Goal: Information Seeking & Learning: Learn about a topic

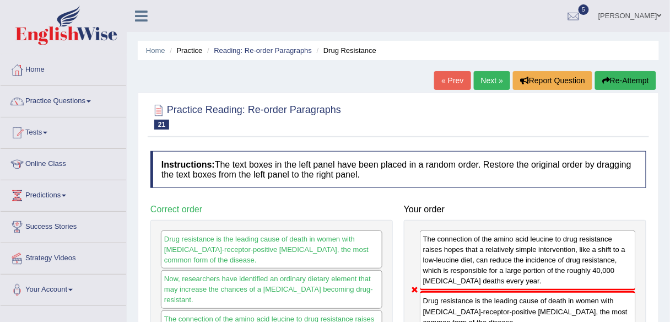
click at [481, 82] on link "Next »" at bounding box center [492, 80] width 36 height 19
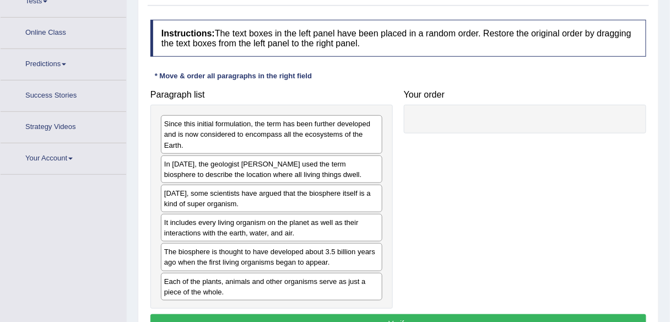
scroll to position [152, 0]
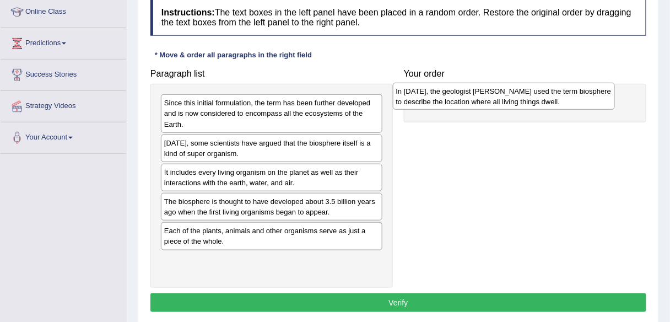
drag, startPoint x: 275, startPoint y: 148, endPoint x: 507, endPoint y: 96, distance: 237.6
click at [507, 96] on div "In 1875, the geologist Eduard Suess used the term biosphere to describe the loc…" at bounding box center [504, 97] width 222 height 28
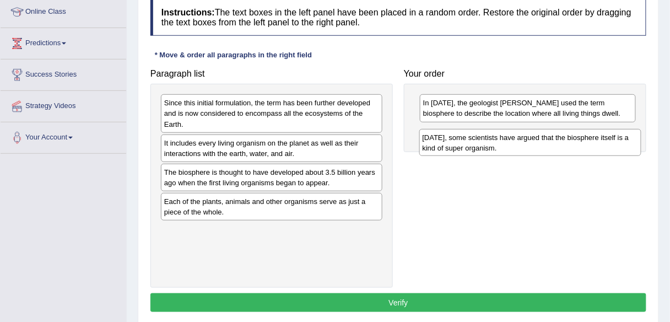
drag, startPoint x: 276, startPoint y: 149, endPoint x: 540, endPoint y: 142, distance: 263.9
click at [540, 142] on div "Today, some scientists have argued that the biosphere itself is a kind of super…" at bounding box center [530, 143] width 222 height 28
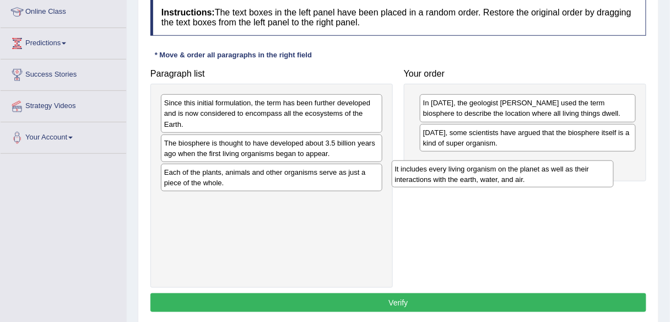
drag, startPoint x: 281, startPoint y: 144, endPoint x: 513, endPoint y: 170, distance: 232.8
click at [513, 170] on div "It includes every living organism on the planet as well as their interactions w…" at bounding box center [503, 174] width 222 height 28
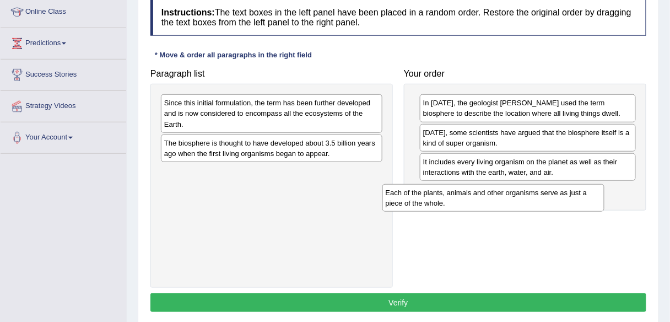
drag, startPoint x: 313, startPoint y: 176, endPoint x: 547, endPoint y: 197, distance: 235.6
click at [547, 197] on div "Each of the plants, animals and other organisms serve as just a piece of the wh…" at bounding box center [493, 198] width 222 height 28
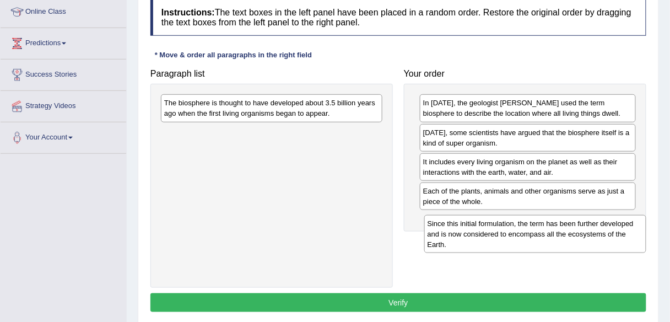
drag, startPoint x: 257, startPoint y: 109, endPoint x: 527, endPoint y: 227, distance: 294.4
click at [527, 227] on div "Since this initial formulation, the term has been further developed and is now …" at bounding box center [535, 234] width 222 height 38
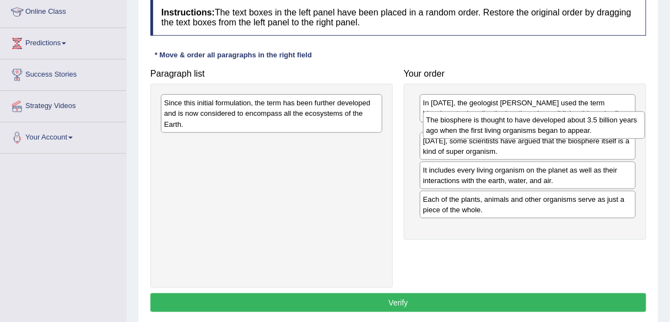
drag, startPoint x: 265, startPoint y: 108, endPoint x: 528, endPoint y: 127, distance: 263.4
click at [528, 127] on div "The biosphere is thought to have developed about 3.5 billion years ago when the…" at bounding box center [534, 125] width 222 height 28
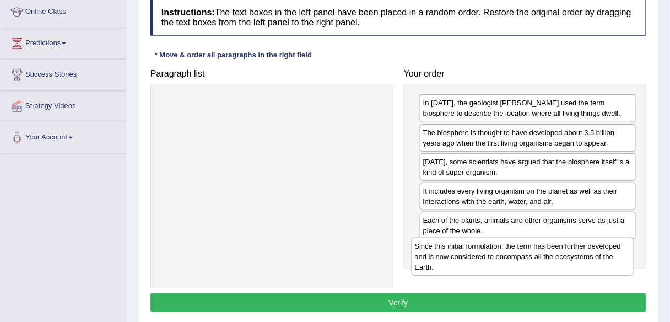
drag, startPoint x: 225, startPoint y: 102, endPoint x: 475, endPoint y: 246, distance: 288.6
click at [475, 246] on div "Since this initial formulation, the term has been further developed and is now …" at bounding box center [522, 256] width 222 height 38
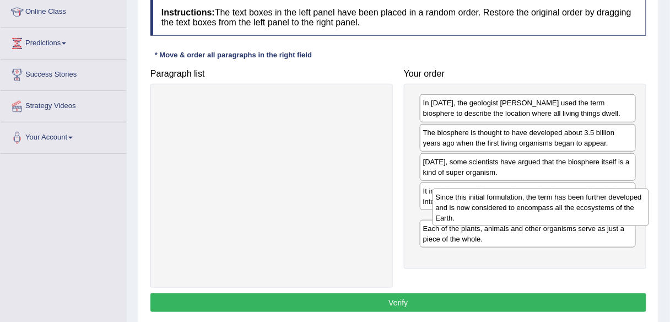
drag, startPoint x: 490, startPoint y: 254, endPoint x: 502, endPoint y: 204, distance: 52.2
click at [502, 204] on div "Since this initial formulation, the term has been further developed and is now …" at bounding box center [540, 207] width 216 height 38
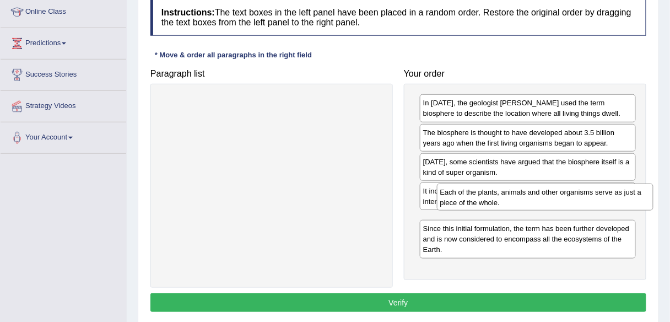
drag, startPoint x: 515, startPoint y: 263, endPoint x: 532, endPoint y: 197, distance: 68.1
click at [532, 197] on div "Each of the plants, animals and other organisms serve as just a piece of the wh…" at bounding box center [545, 197] width 216 height 28
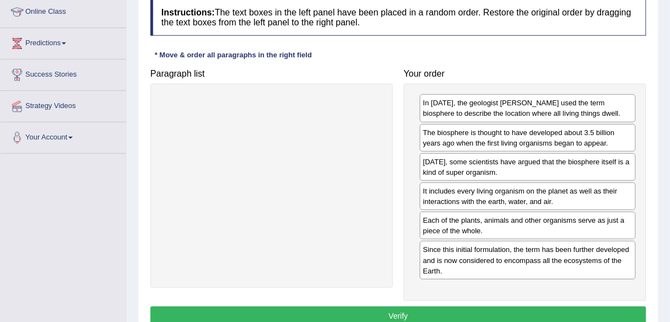
click at [382, 306] on button "Verify" at bounding box center [398, 315] width 496 height 19
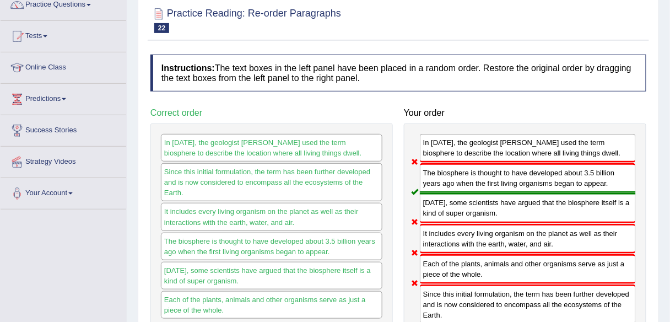
scroll to position [0, 0]
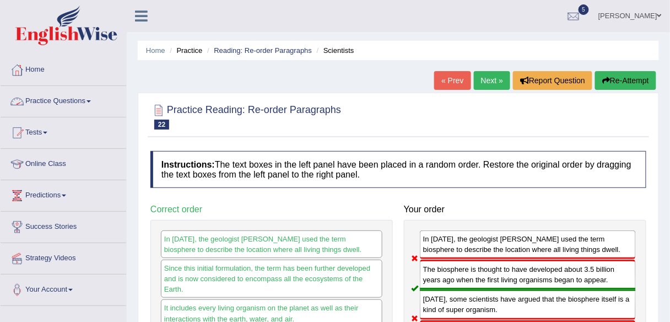
click at [62, 101] on link "Practice Questions" at bounding box center [64, 100] width 126 height 28
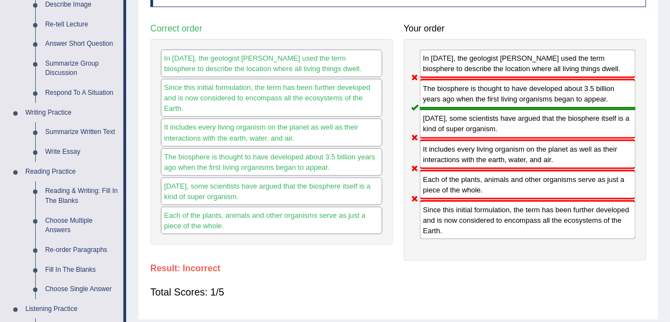
scroll to position [196, 0]
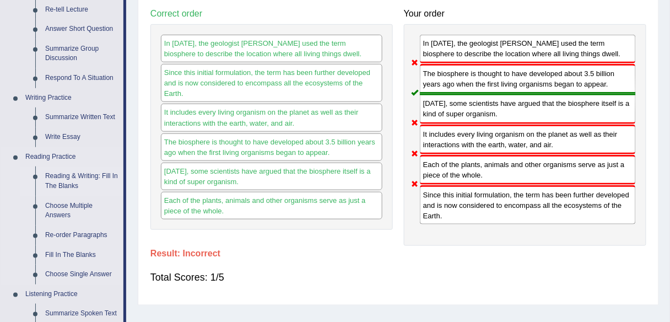
click at [69, 177] on link "Reading & Writing: Fill In The Blanks" at bounding box center [81, 180] width 83 height 29
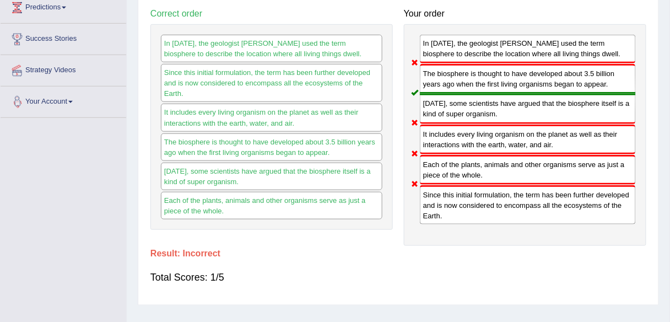
scroll to position [257, 0]
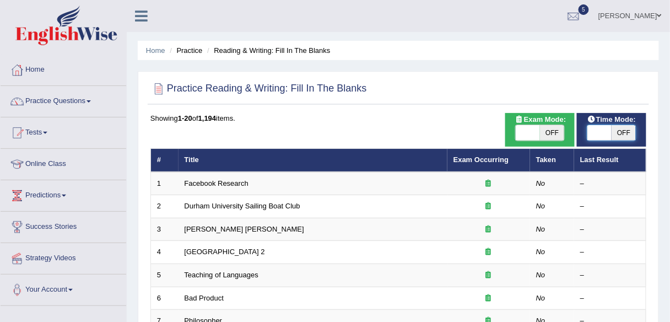
click at [603, 131] on span at bounding box center [599, 132] width 24 height 15
checkbox input "true"
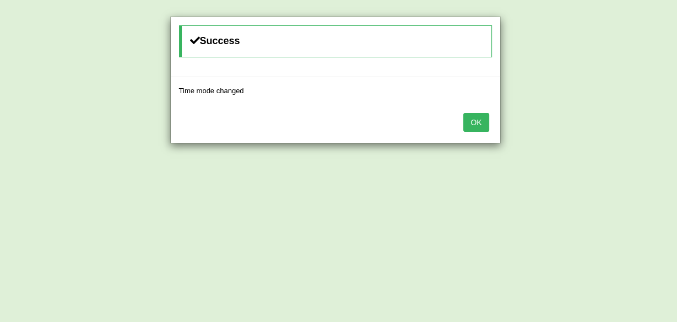
click at [479, 121] on button "OK" at bounding box center [475, 122] width 25 height 19
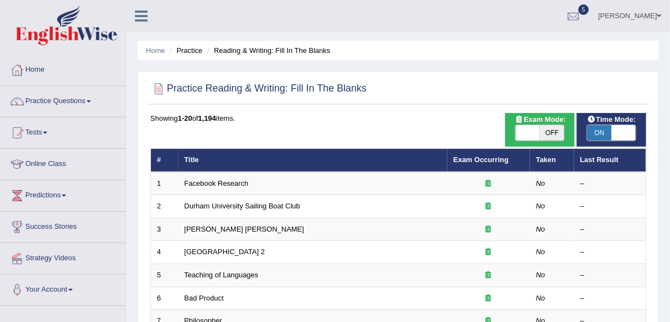
click at [553, 137] on span "OFF" at bounding box center [552, 132] width 24 height 15
checkbox input "true"
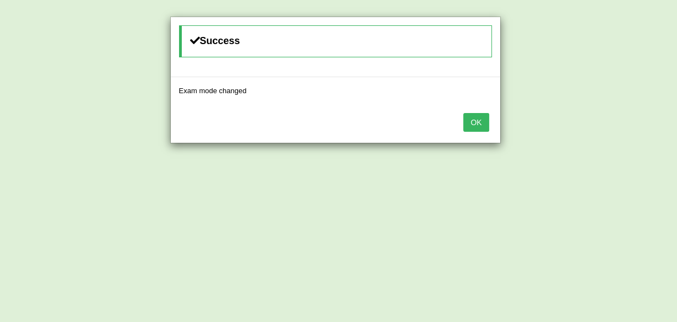
click at [480, 121] on button "OK" at bounding box center [475, 122] width 25 height 19
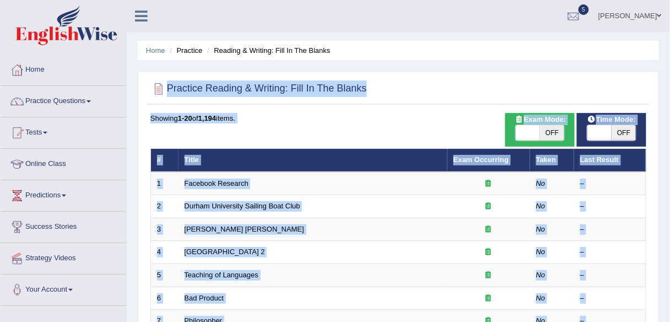
drag, startPoint x: 669, startPoint y: 45, endPoint x: 669, endPoint y: 109, distance: 63.9
click at [655, 46] on ul "Home Practice Reading & Writing: Fill In The Blanks" at bounding box center [398, 50] width 521 height 19
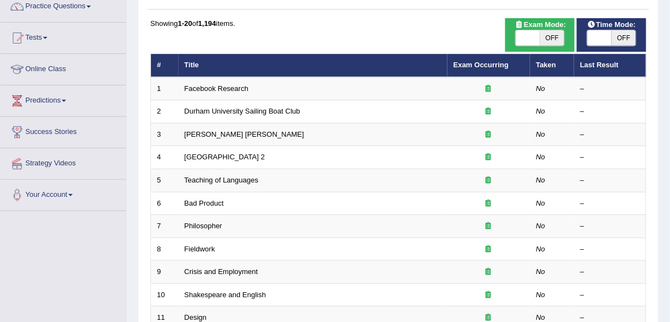
scroll to position [100, 0]
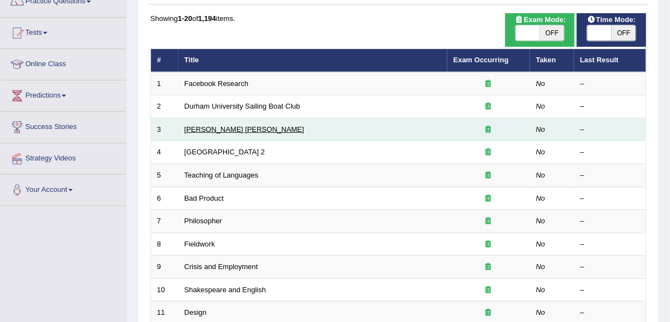
click at [193, 128] on link "Mona Lisa" at bounding box center [245, 129] width 120 height 8
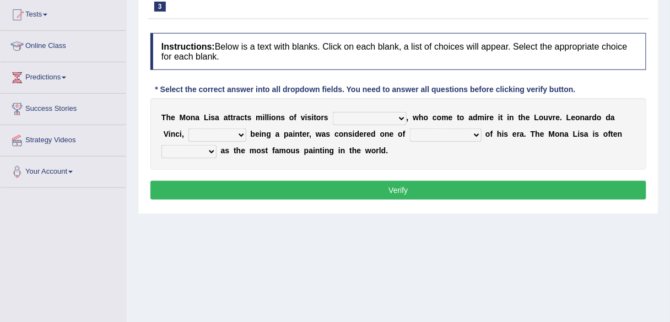
scroll to position [117, 0]
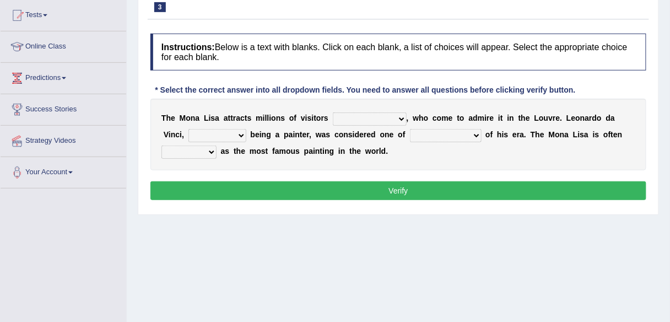
click at [397, 116] on select "around the year the all year all year round per year" at bounding box center [370, 118] width 74 height 13
select select "around the year"
click at [333, 112] on select "around the year the all year all year round per year" at bounding box center [370, 118] width 74 height 13
click at [238, 133] on select "rather than as much as as well as as long as" at bounding box center [217, 135] width 58 height 13
click at [471, 132] on select "better artists artist the better artist the best artists" at bounding box center [446, 135] width 72 height 13
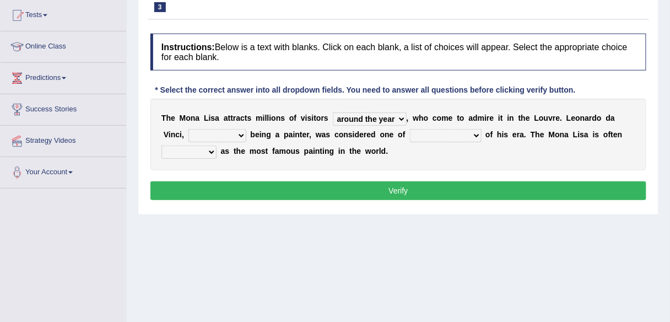
select select "the better artist"
click at [410, 129] on select "better artists artist the better artist the best artists" at bounding box center [446, 135] width 72 height 13
click at [238, 132] on select "rather than as much as as well as as long as" at bounding box center [217, 135] width 58 height 13
select select "rather than"
click at [188, 129] on select "rather than as much as as well as as long as" at bounding box center [217, 135] width 58 height 13
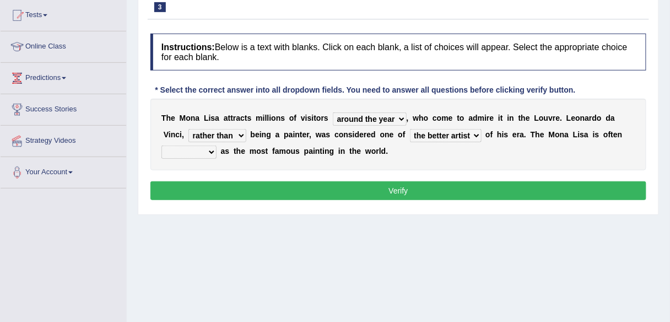
click at [209, 148] on select "classified suggested predicted described" at bounding box center [188, 151] width 55 height 13
select select "classified"
click at [161, 145] on select "classified suggested predicted described" at bounding box center [188, 151] width 55 height 13
click at [241, 132] on select "rather than as much as as well as as long as" at bounding box center [217, 135] width 58 height 13
select select "as long as"
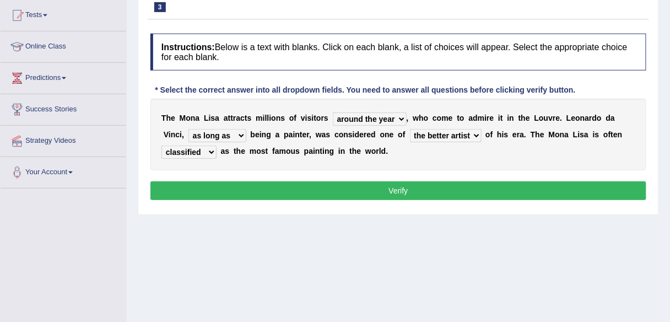
click at [188, 129] on select "rather than as much as as well as as long as" at bounding box center [217, 135] width 58 height 13
click at [297, 183] on button "Verify" at bounding box center [398, 190] width 496 height 19
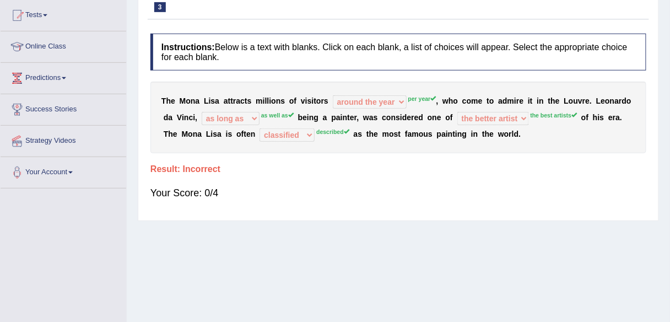
click at [467, 193] on div "Your Score: 0/4" at bounding box center [398, 193] width 496 height 26
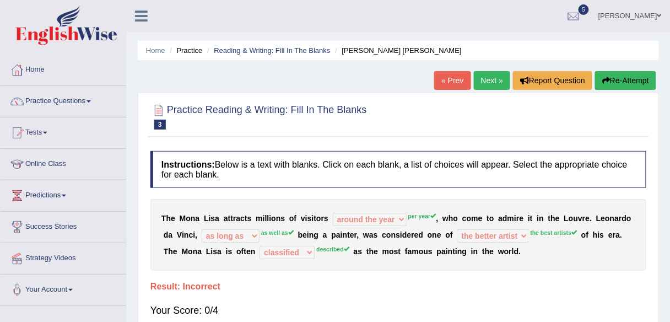
click at [481, 82] on link "Next »" at bounding box center [492, 80] width 36 height 19
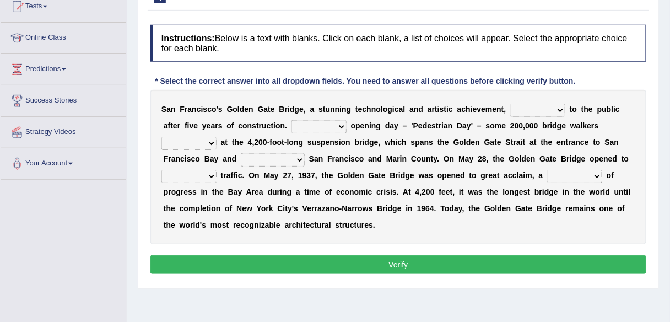
scroll to position [128, 0]
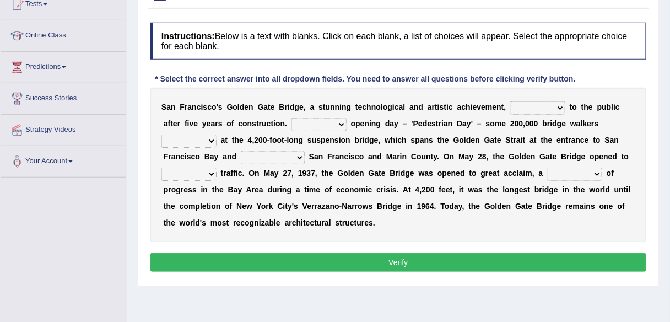
drag, startPoint x: 673, startPoint y: 67, endPoint x: 670, endPoint y: 135, distance: 67.8
click at [670, 135] on html "Toggle navigation Home Practice Questions Speaking Practice Read Aloud Repeat S…" at bounding box center [335, 33] width 670 height 322
click at [557, 105] on select "opens closes appears equals" at bounding box center [537, 107] width 55 height 13
select select "opens"
click at [510, 101] on select "opens closes appears equals" at bounding box center [537, 107] width 55 height 13
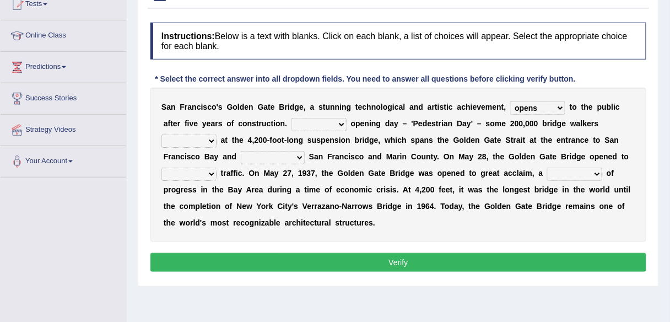
click at [340, 118] on select "On During Since When" at bounding box center [318, 124] width 55 height 13
select select "On"
click at [291, 118] on select "On During Since When" at bounding box center [318, 124] width 55 height 13
click at [210, 139] on select "stationed looked marveled laughed" at bounding box center [188, 140] width 55 height 13
click at [385, 135] on b "w" at bounding box center [387, 139] width 6 height 9
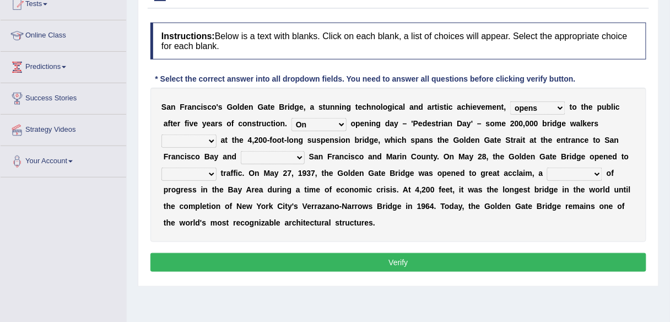
click at [209, 138] on select "stationed looked marveled laughed" at bounding box center [188, 140] width 55 height 13
select select "looked"
click at [161, 134] on select "stationed looked marveled laughed" at bounding box center [188, 140] width 55 height 13
click at [298, 154] on select "separates connects channels differentiates" at bounding box center [273, 157] width 64 height 13
select select "connects"
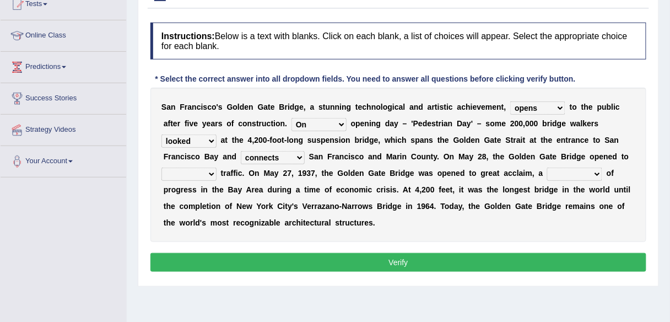
click at [241, 151] on select "separates connects channels differentiates" at bounding box center [273, 157] width 64 height 13
click at [214, 171] on select "aquatic vehicular airborne watertight" at bounding box center [188, 173] width 55 height 13
select select "vehicular"
click at [161, 167] on select "aquatic vehicular airborne watertight" at bounding box center [188, 173] width 55 height 13
click at [595, 171] on select "denial symbol technique yield" at bounding box center [574, 173] width 55 height 13
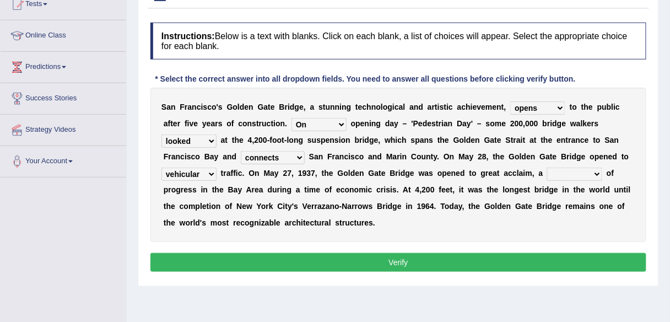
select select "symbol"
click at [547, 167] on select "denial symbol technique yield" at bounding box center [574, 173] width 55 height 13
click at [340, 122] on select "On During Since When" at bounding box center [318, 124] width 55 height 13
click at [372, 258] on button "Verify" at bounding box center [398, 262] width 496 height 19
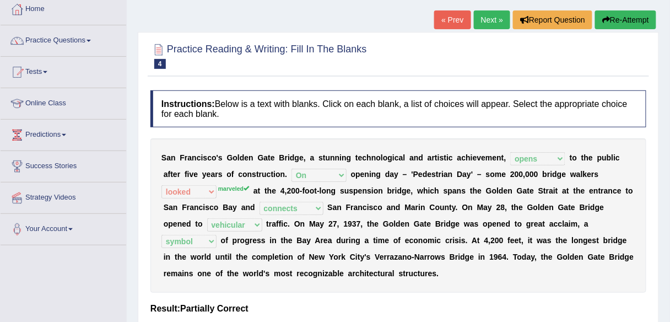
scroll to position [40, 0]
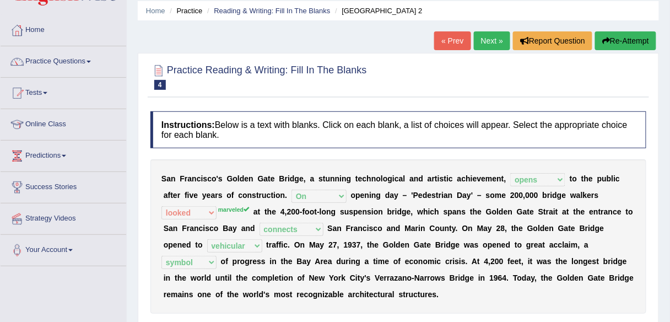
click at [490, 40] on link "Next »" at bounding box center [492, 40] width 36 height 19
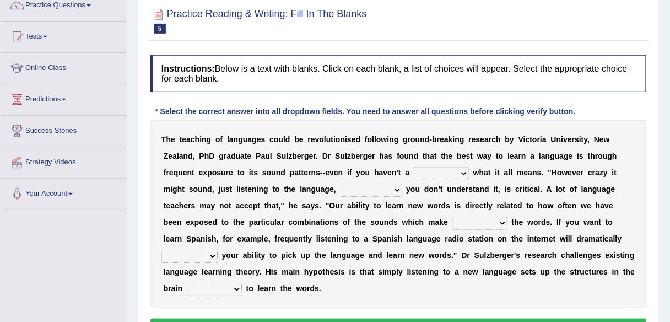
scroll to position [109, 0]
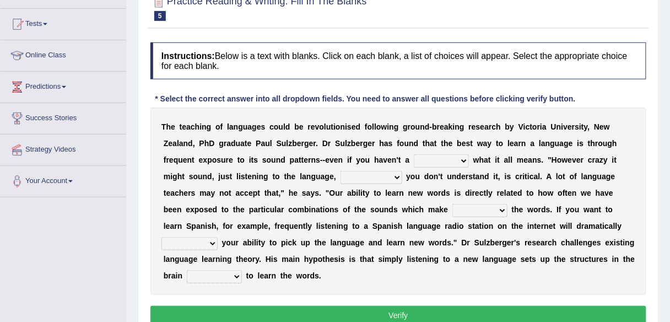
click at [463, 159] on select "dew claw clue due" at bounding box center [441, 160] width 55 height 13
select select "clue"
click at [414, 154] on select "dew claw clue due" at bounding box center [441, 160] width 55 height 13
click at [393, 172] on select "but also all together even though if so" at bounding box center [371, 177] width 62 height 13
select select "even though"
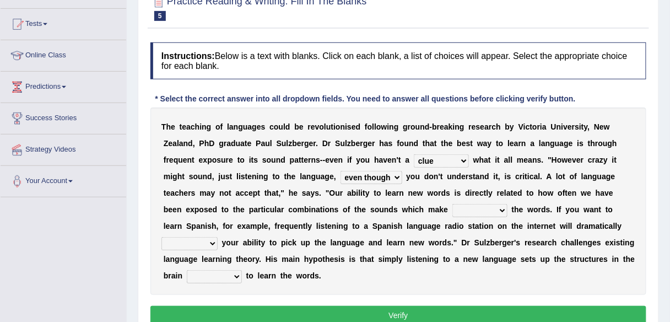
click at [340, 171] on select "but also all together even though if so" at bounding box center [371, 177] width 62 height 13
click at [480, 207] on select "down up of on" at bounding box center [479, 210] width 55 height 13
select select "up"
click at [452, 204] on select "down up of on" at bounding box center [479, 210] width 55 height 13
click at [210, 241] on select "evaluate exaggerate describe boost" at bounding box center [189, 243] width 56 height 13
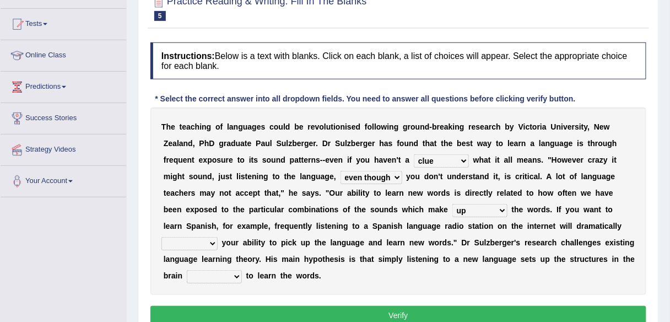
select select "boost"
click at [161, 237] on select "evaluate exaggerate describe boost" at bounding box center [189, 243] width 56 height 13
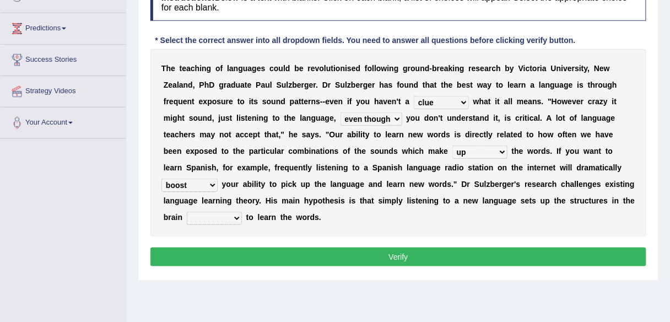
scroll to position [168, 0]
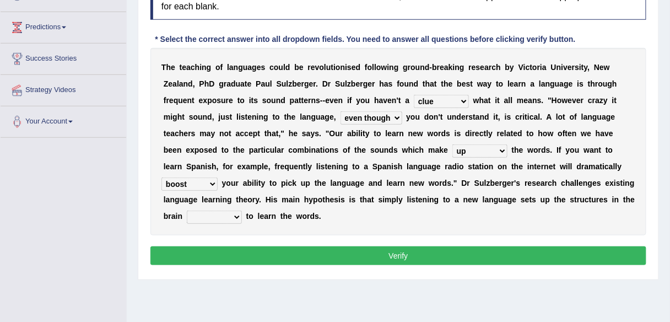
click at [233, 213] on select "requiring required directed to require" at bounding box center [214, 216] width 55 height 13
select select "directed"
click at [187, 210] on select "requiring required directed to require" at bounding box center [214, 216] width 55 height 13
click at [233, 214] on select "requiring required directed to require" at bounding box center [214, 216] width 55 height 13
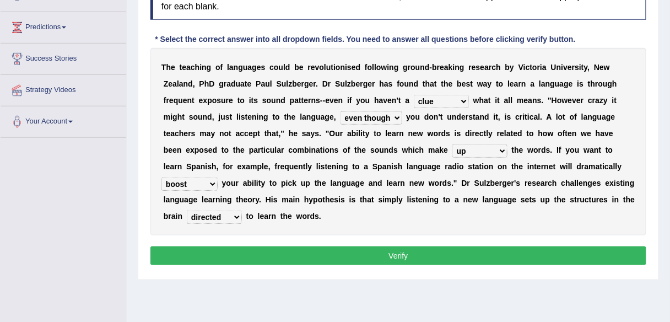
click at [393, 252] on button "Verify" at bounding box center [398, 255] width 496 height 19
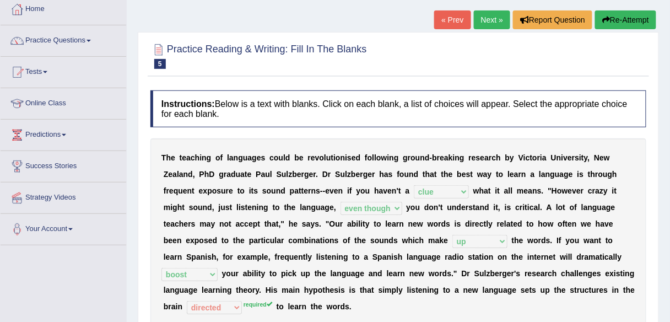
scroll to position [58, 0]
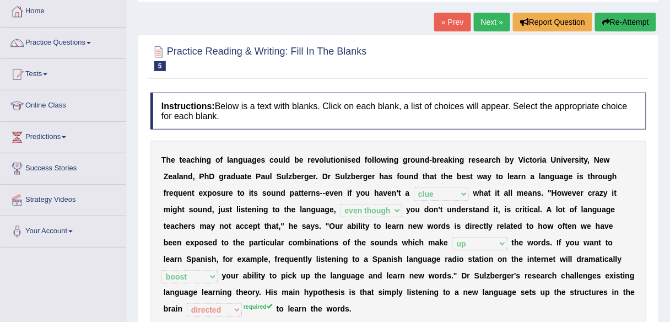
click at [494, 24] on link "Next »" at bounding box center [492, 22] width 36 height 19
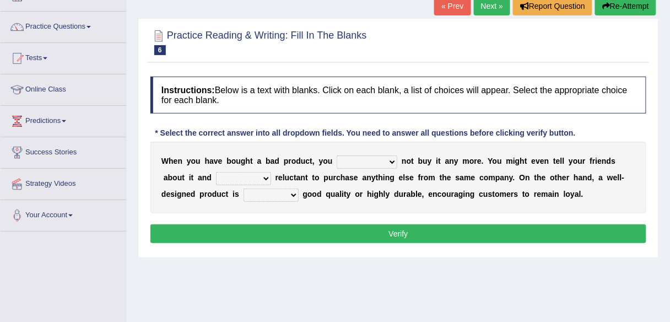
scroll to position [92, 0]
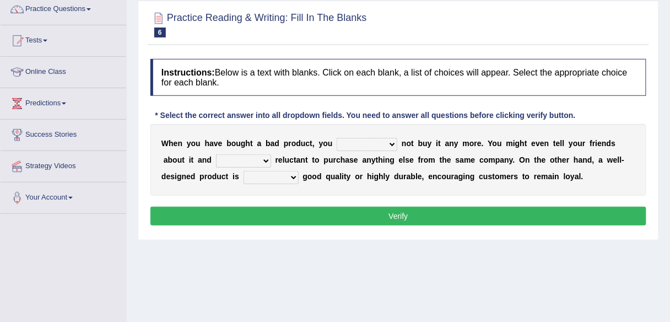
click at [391, 140] on select "would have should have should" at bounding box center [367, 144] width 61 height 13
select select "would"
click at [337, 138] on select "would have should have should" at bounding box center [367, 144] width 61 height 13
click at [392, 140] on select "would have should have should" at bounding box center [367, 144] width 61 height 13
click at [337, 138] on select "would have should have should" at bounding box center [367, 144] width 61 height 13
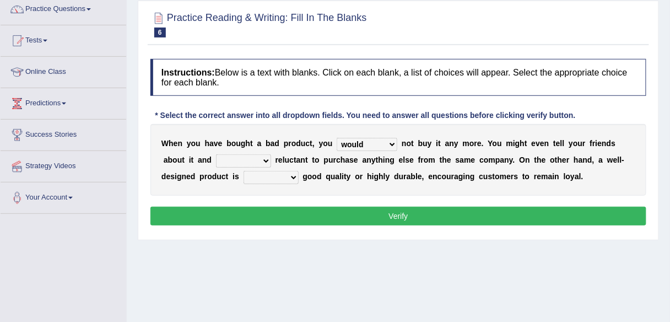
click at [264, 157] on select "is are be being" at bounding box center [243, 160] width 55 height 13
select select "be"
click at [216, 154] on select "is are be being" at bounding box center [243, 160] width 55 height 13
click at [291, 173] on select "both also neither either" at bounding box center [270, 177] width 55 height 13
select select "also"
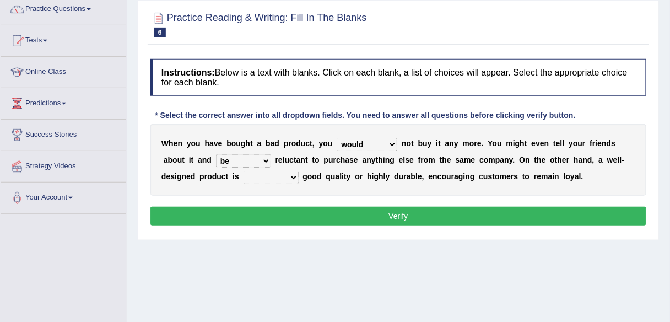
click at [243, 171] on select "both also neither either" at bounding box center [270, 177] width 55 height 13
click at [367, 210] on button "Verify" at bounding box center [398, 216] width 496 height 19
